Goal: Book appointment/travel/reservation

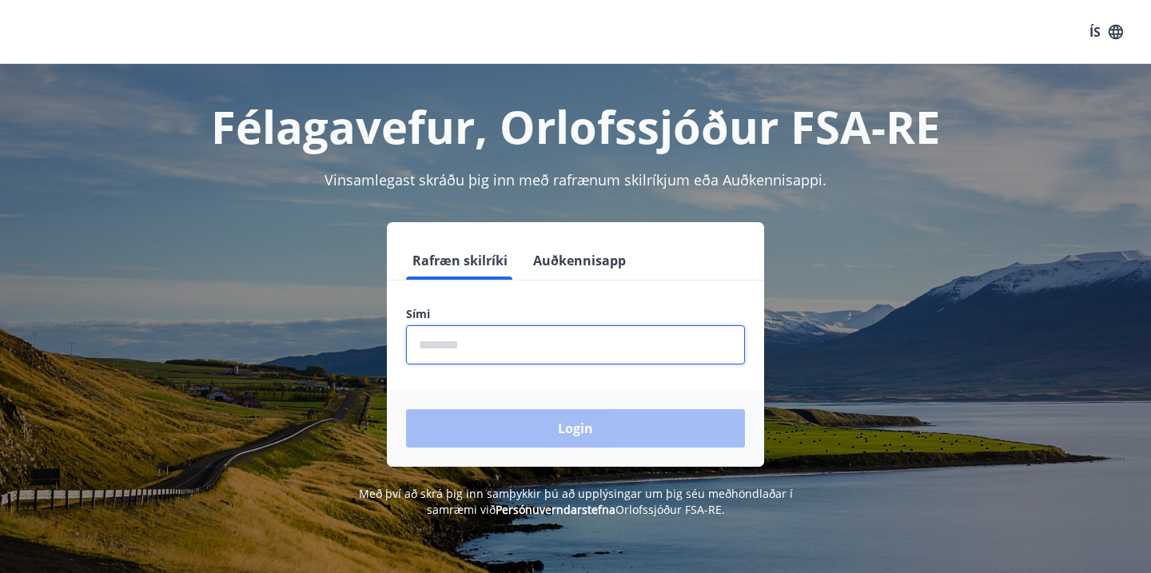
click at [521, 343] on input "phone" at bounding box center [575, 344] width 339 height 39
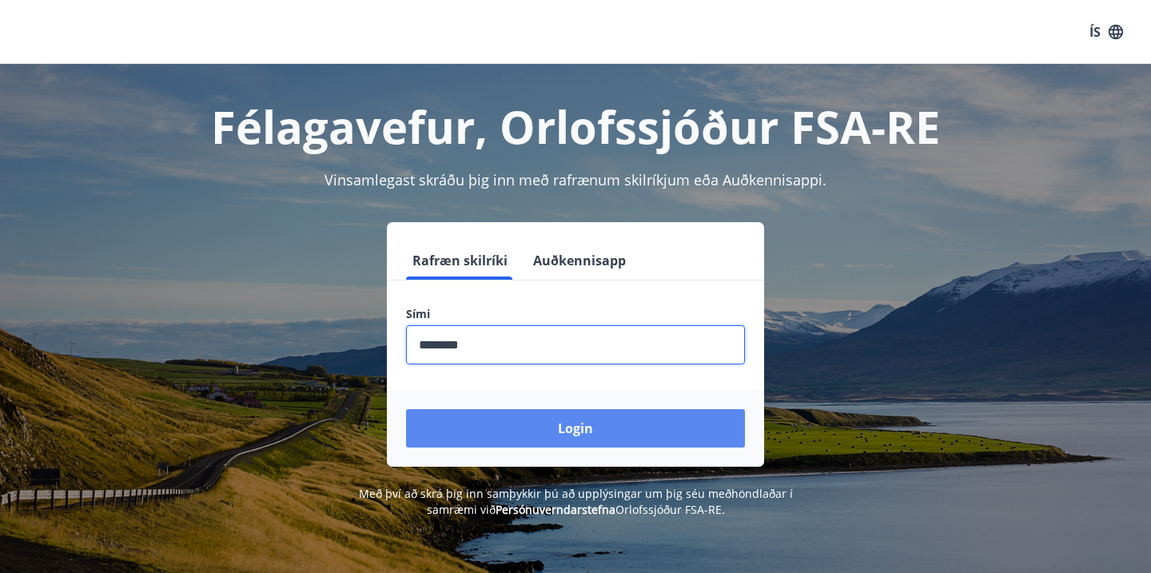
type input "********"
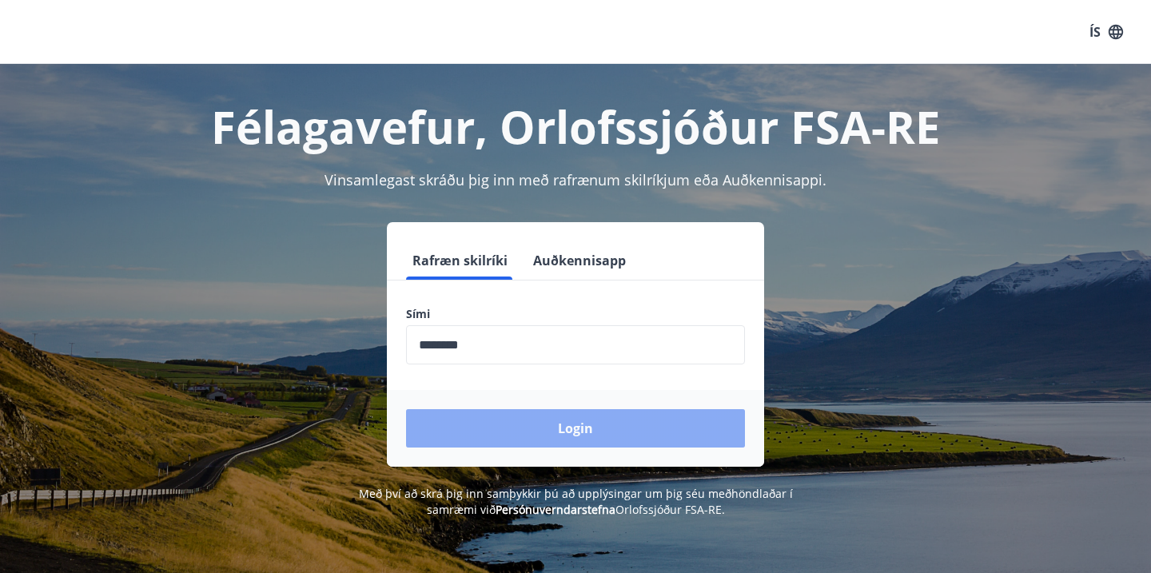
click at [576, 443] on button "Login" at bounding box center [575, 428] width 339 height 38
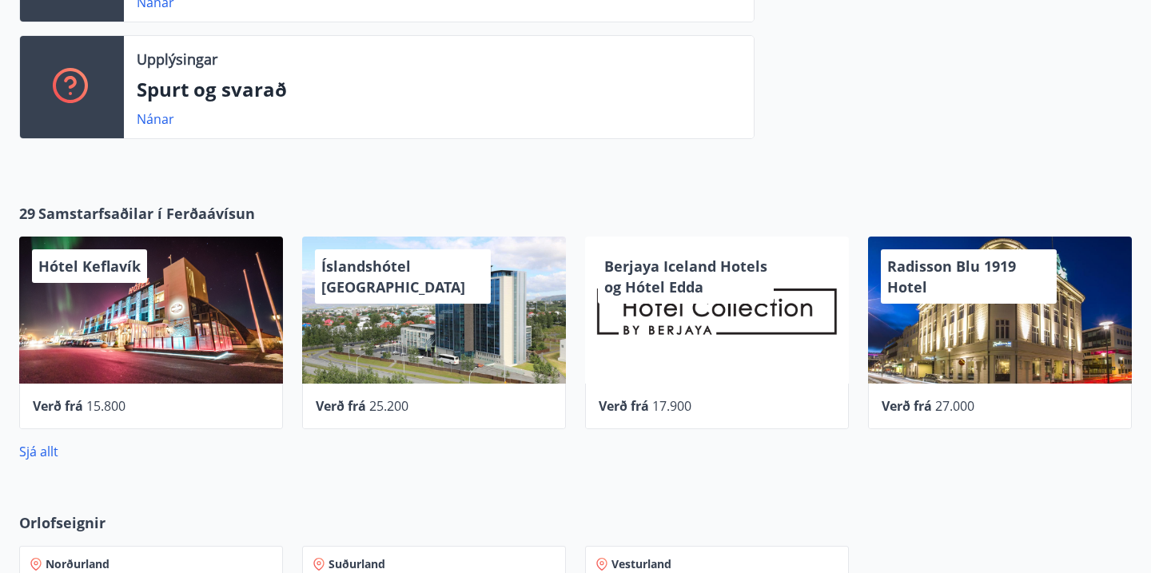
scroll to position [533, 0]
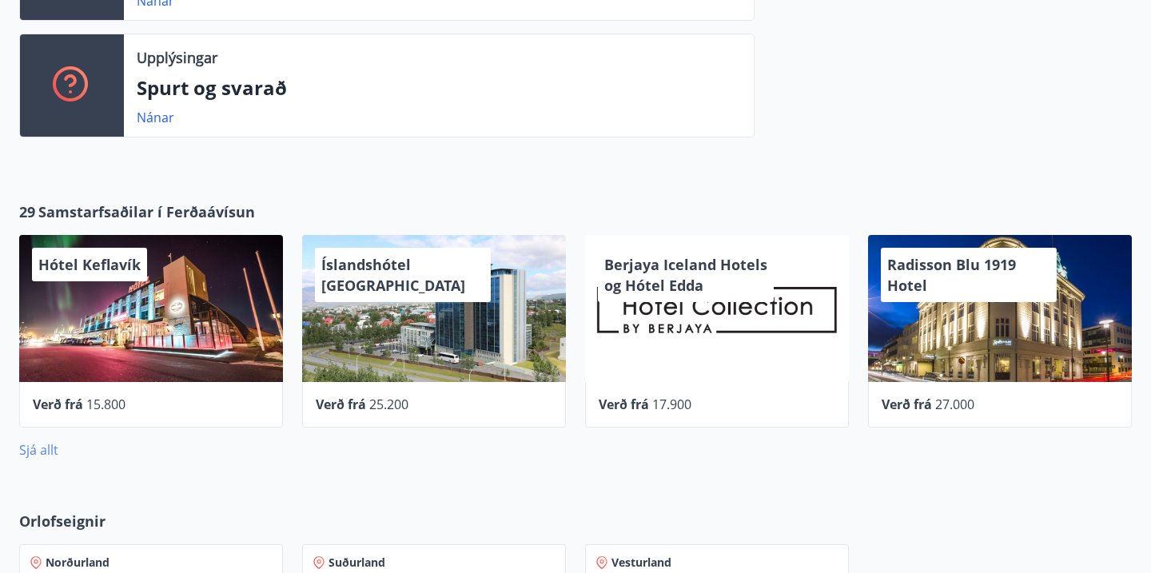
click at [42, 453] on link "Sjá allt" at bounding box center [38, 450] width 39 height 18
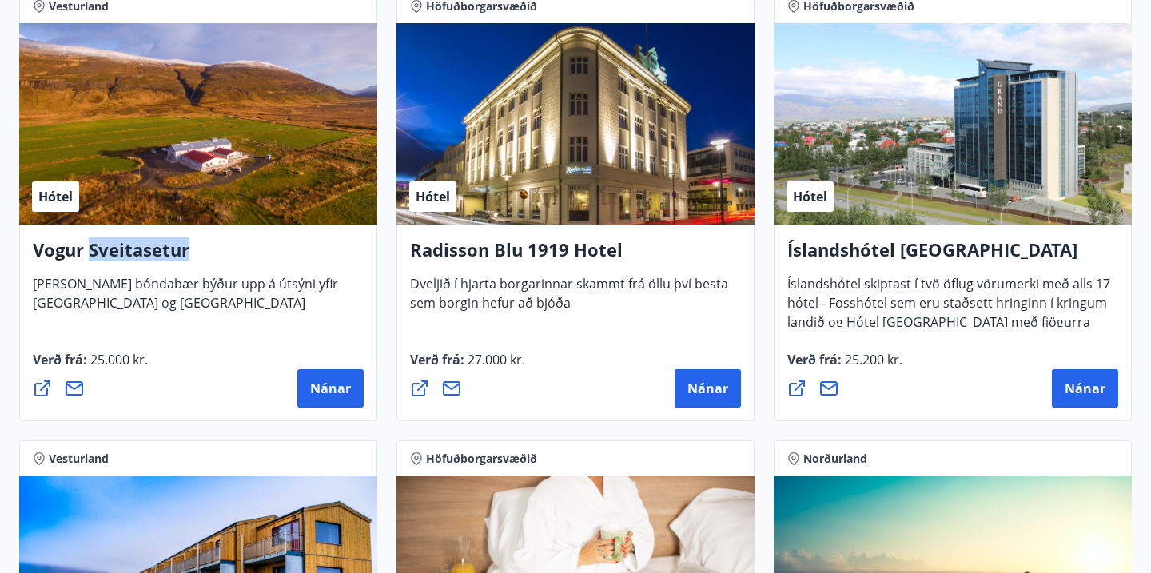
scroll to position [3027, 0]
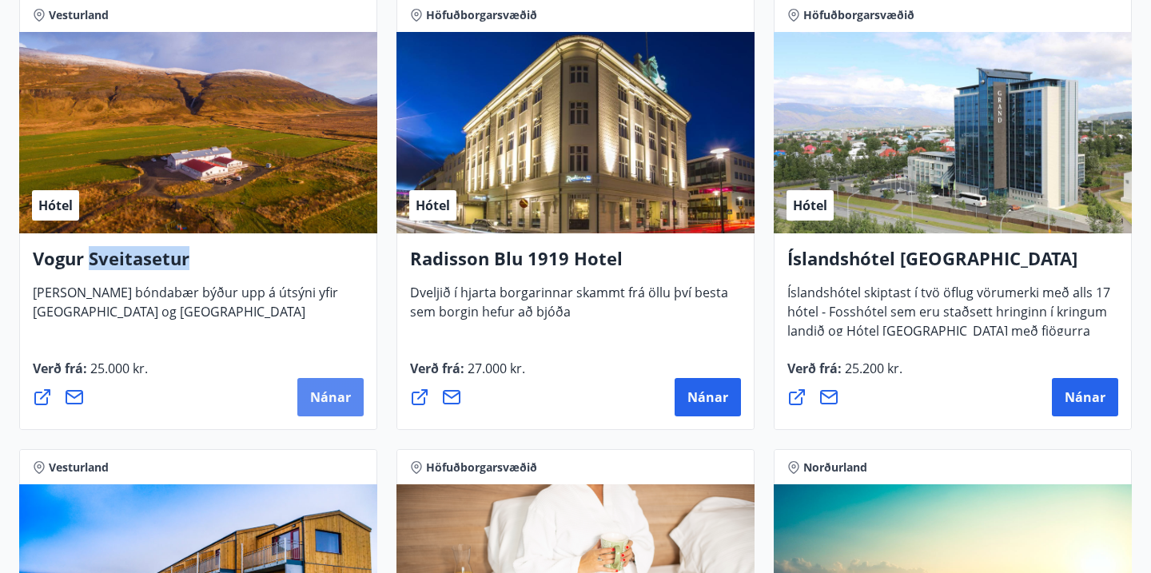
click at [309, 400] on button "Nánar" at bounding box center [330, 397] width 66 height 38
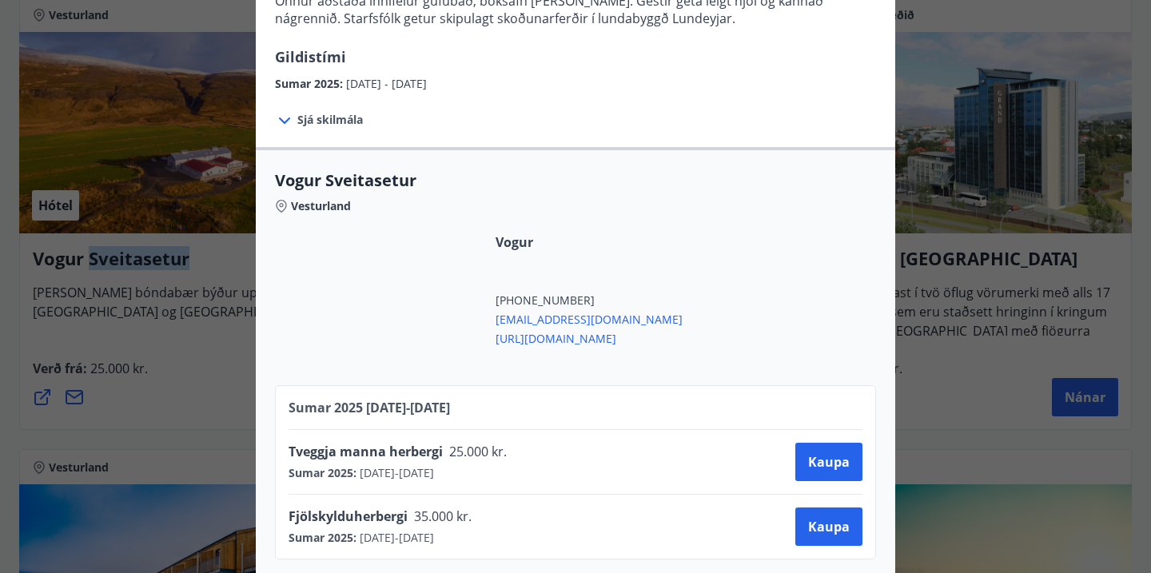
scroll to position [241, 0]
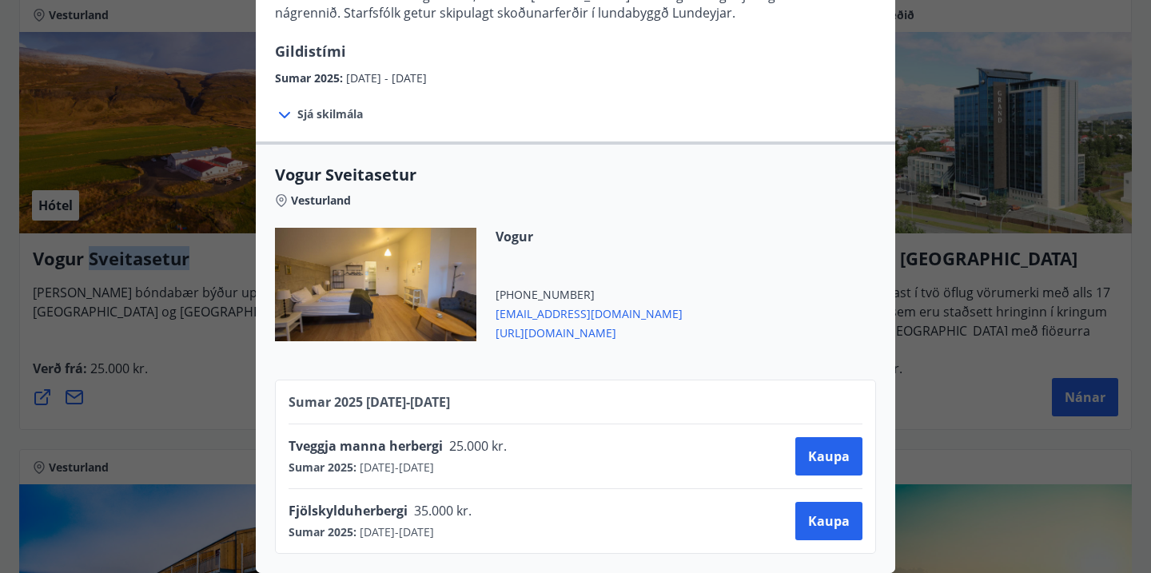
click at [552, 335] on span "[URL][DOMAIN_NAME]" at bounding box center [589, 331] width 187 height 19
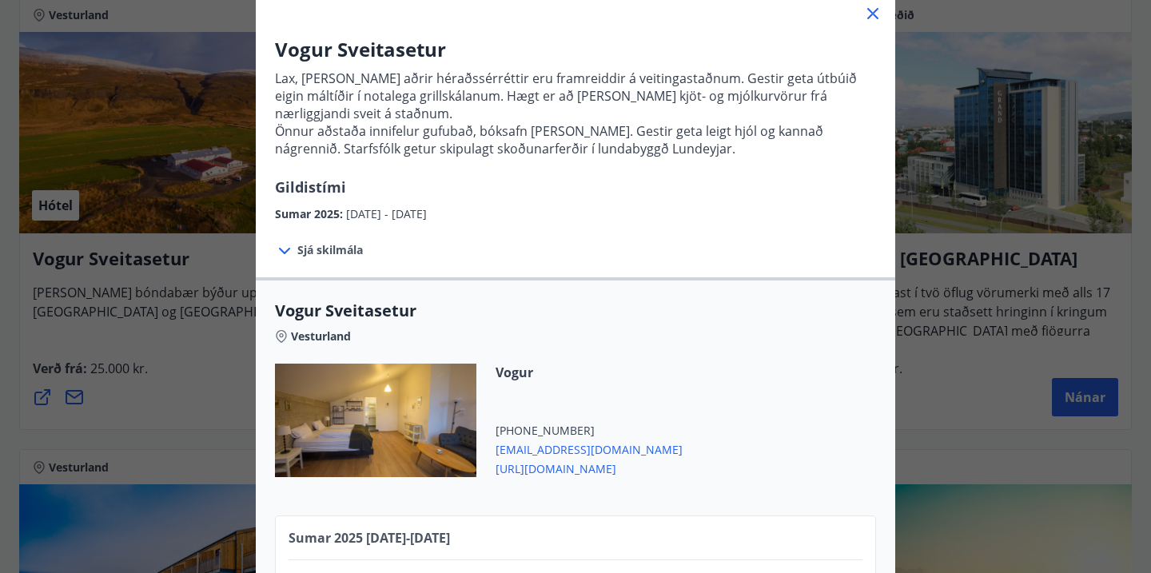
scroll to position [0, 0]
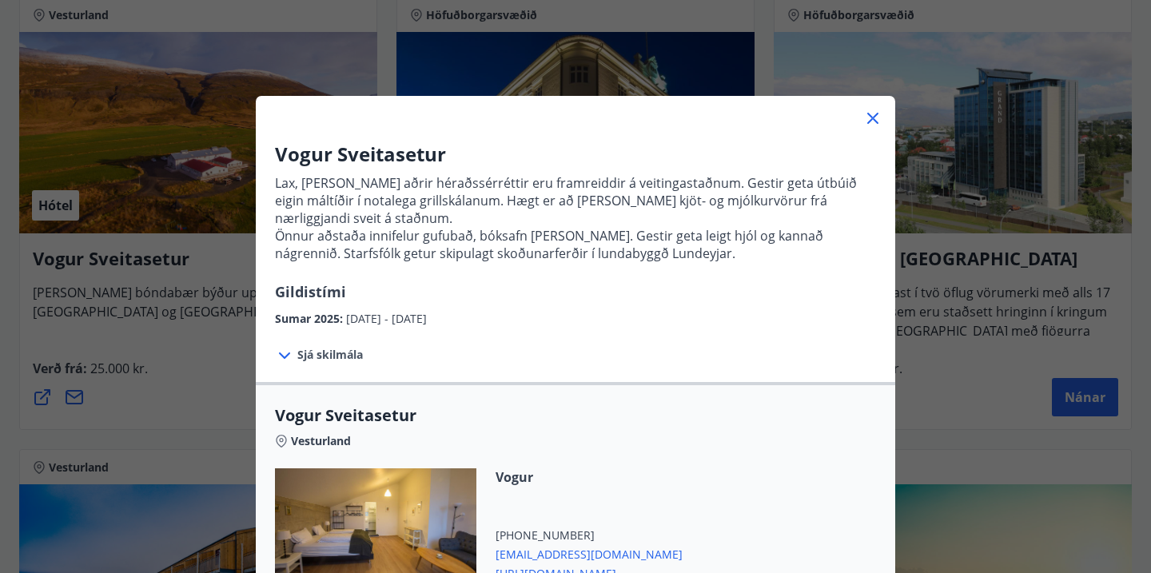
click at [870, 122] on icon at bounding box center [873, 118] width 19 height 19
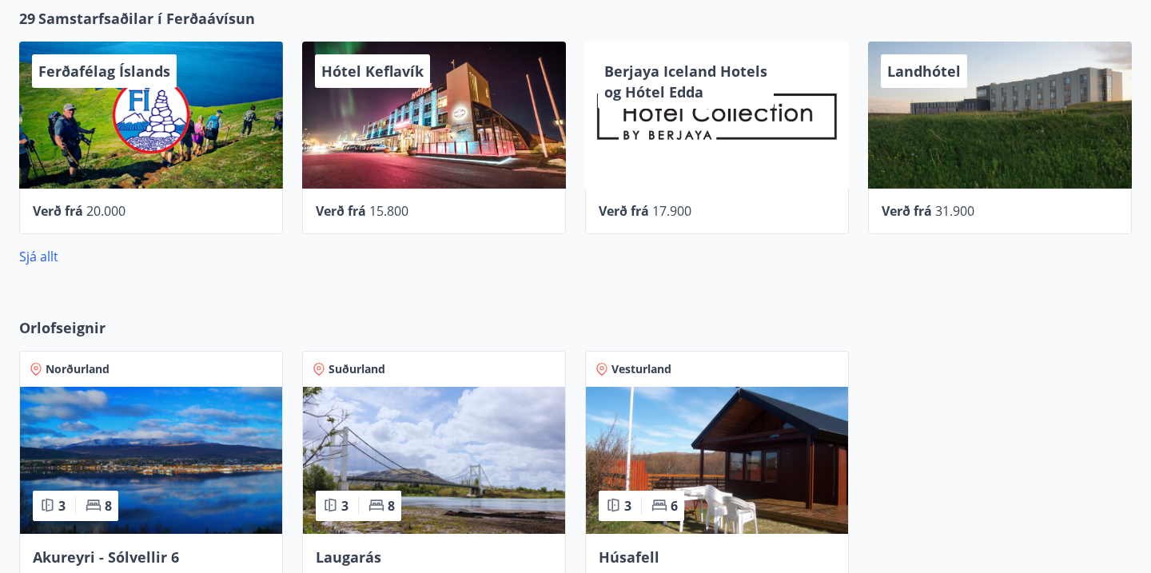
scroll to position [1054, 0]
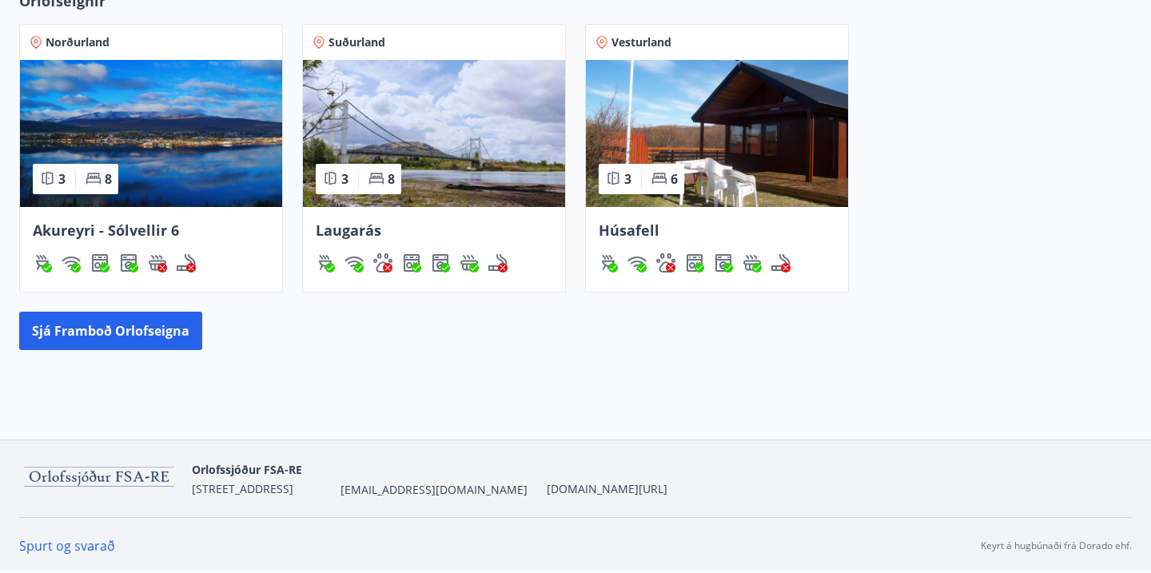
click at [366, 228] on span "Laugarás" at bounding box center [349, 230] width 66 height 19
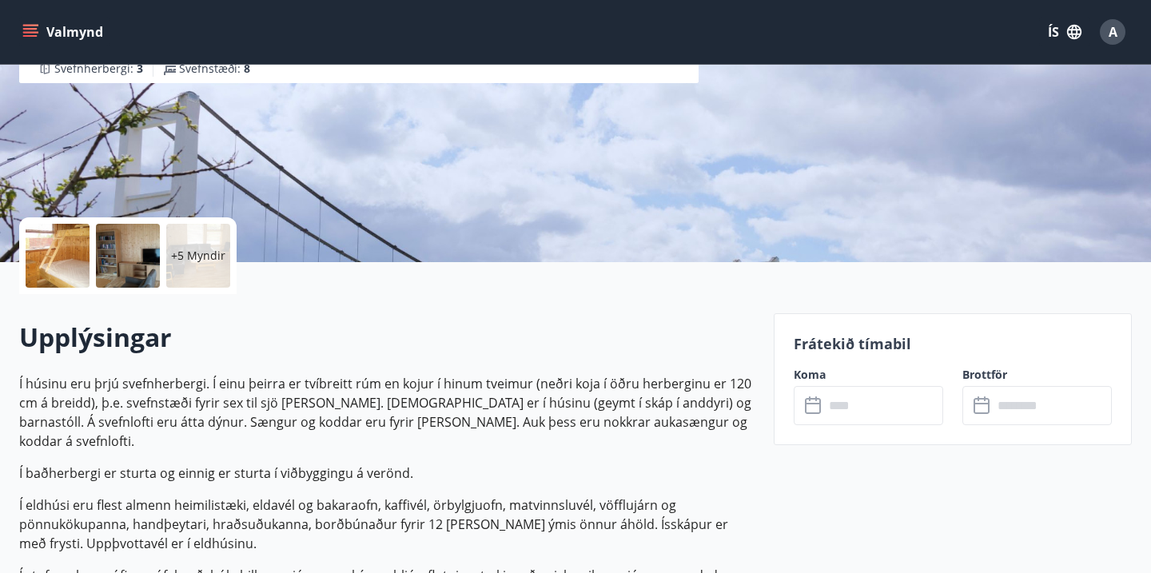
scroll to position [300, 0]
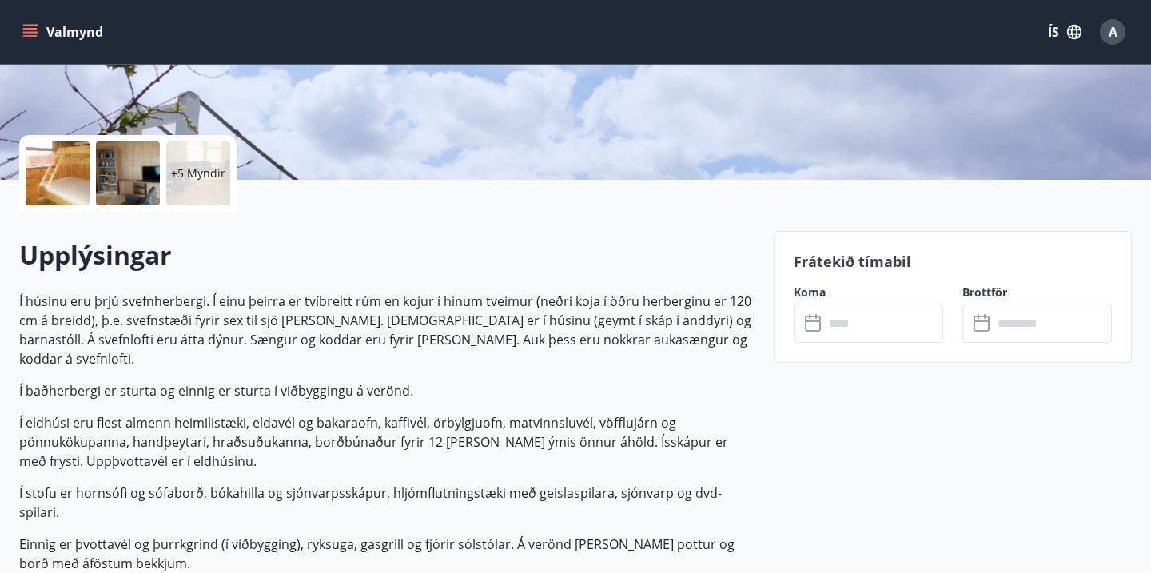
click at [895, 307] on input "text" at bounding box center [883, 323] width 119 height 39
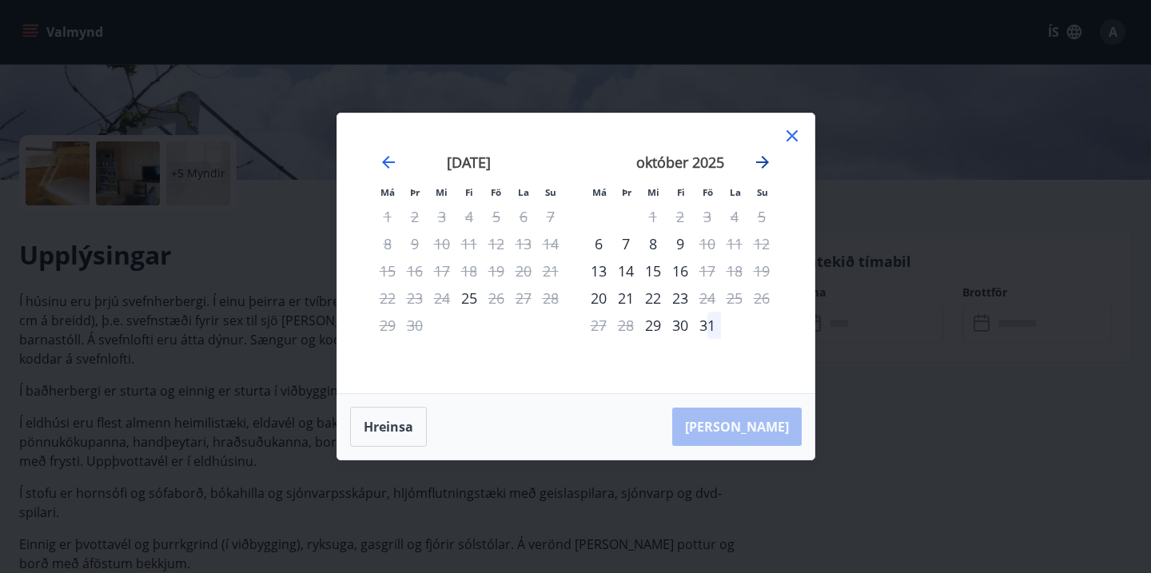
click at [756, 166] on icon "Move forward to switch to the next month." at bounding box center [762, 162] width 19 height 19
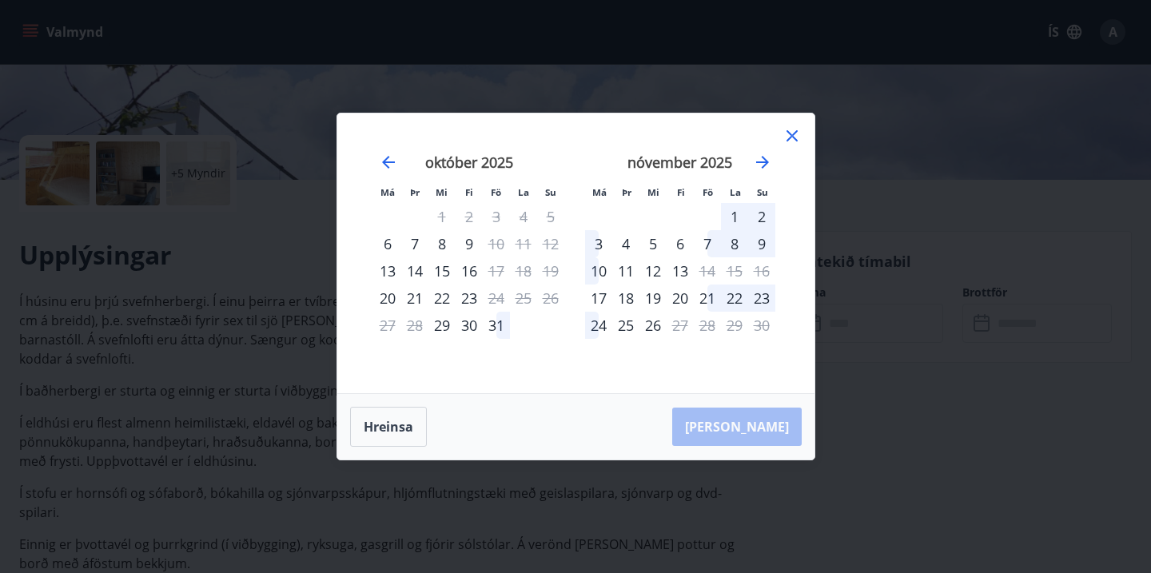
click at [711, 241] on div "7" at bounding box center [707, 243] width 27 height 27
click at [589, 267] on div "10" at bounding box center [598, 270] width 27 height 27
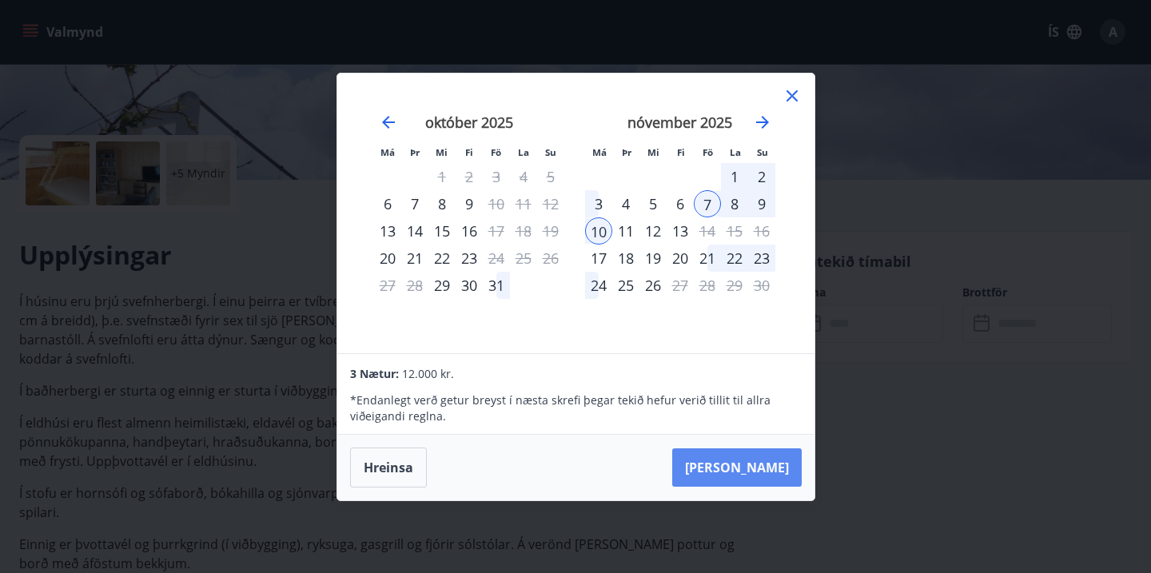
click at [768, 471] on button "[PERSON_NAME]" at bounding box center [737, 468] width 130 height 38
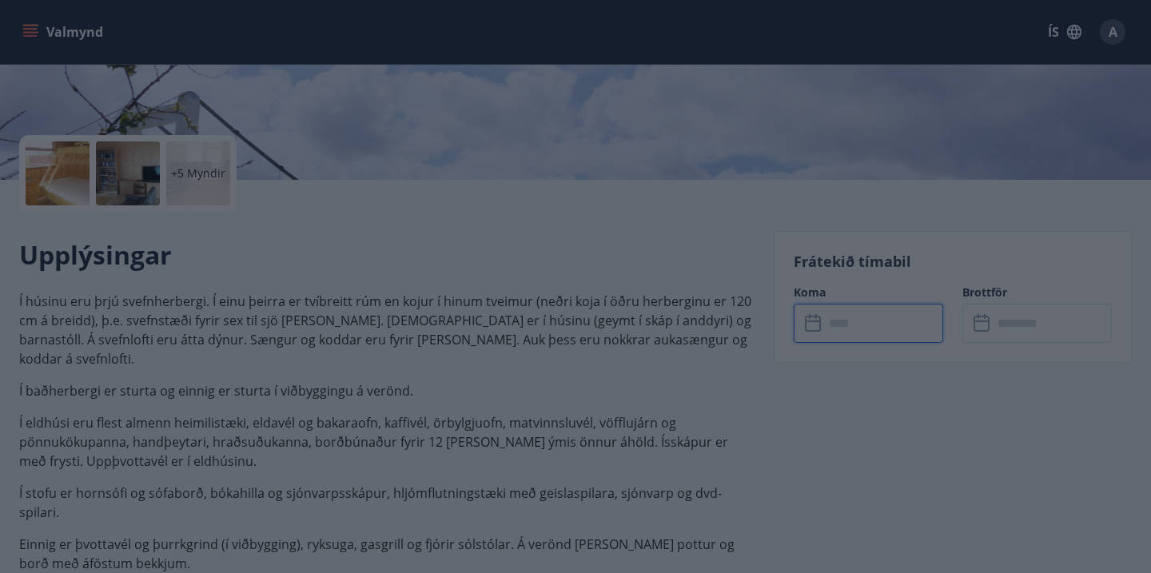
type input "******"
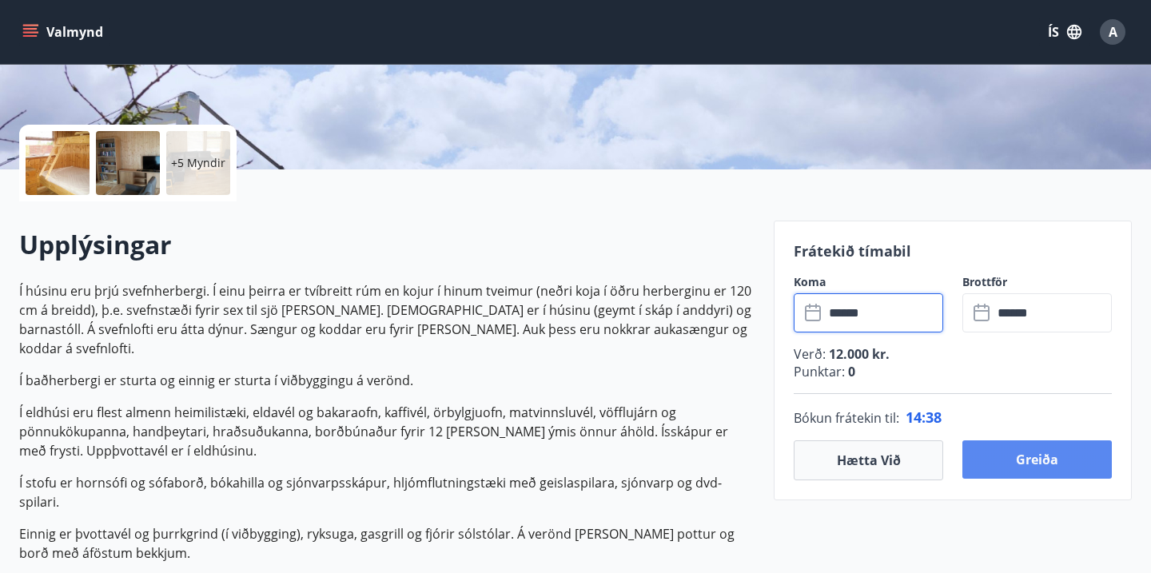
scroll to position [307, 0]
